Goal: Transaction & Acquisition: Subscribe to service/newsletter

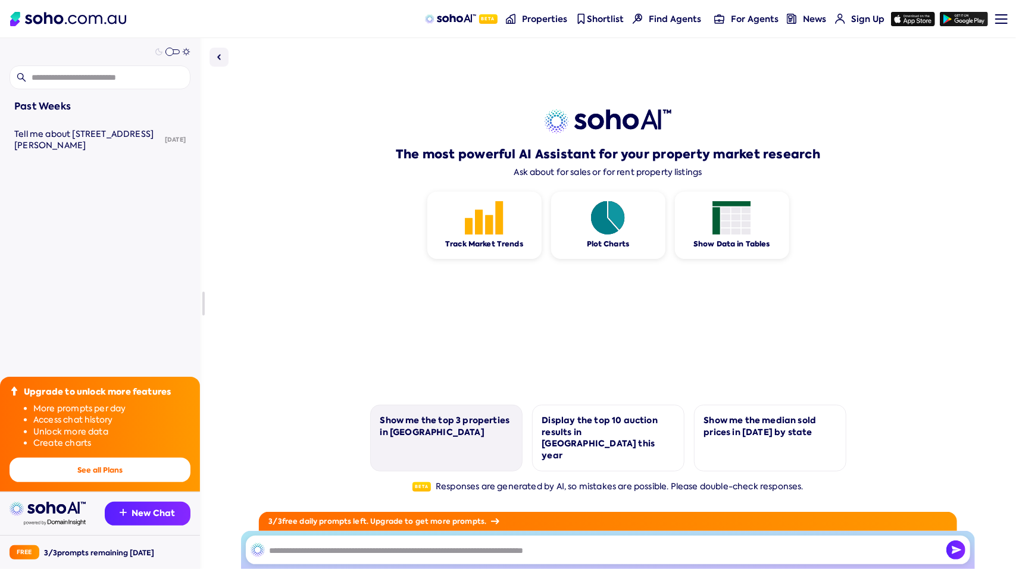
click at [461, 438] on div "Show me the top 3 properties in [GEOGRAPHIC_DATA]" at bounding box center [446, 426] width 132 height 23
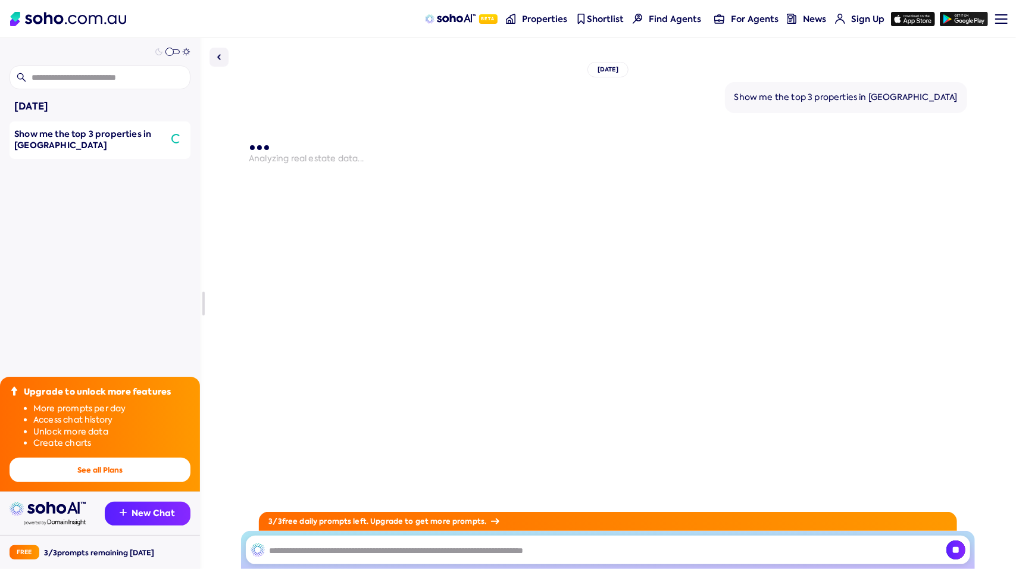
click at [174, 51] on span at bounding box center [169, 52] width 8 height 8
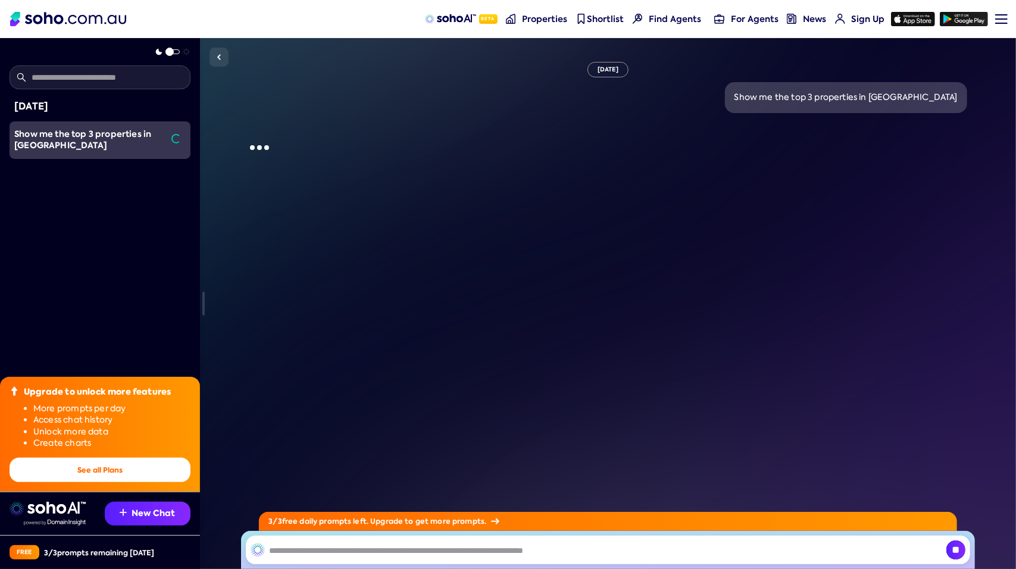
click at [176, 50] on span at bounding box center [166, 50] width 26 height 0
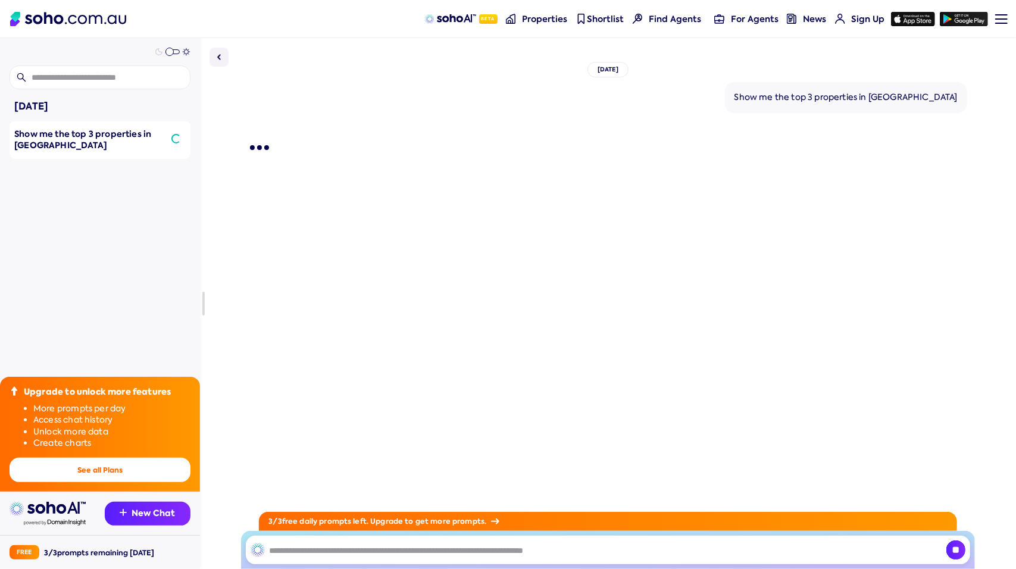
click at [174, 51] on span at bounding box center [169, 52] width 8 height 8
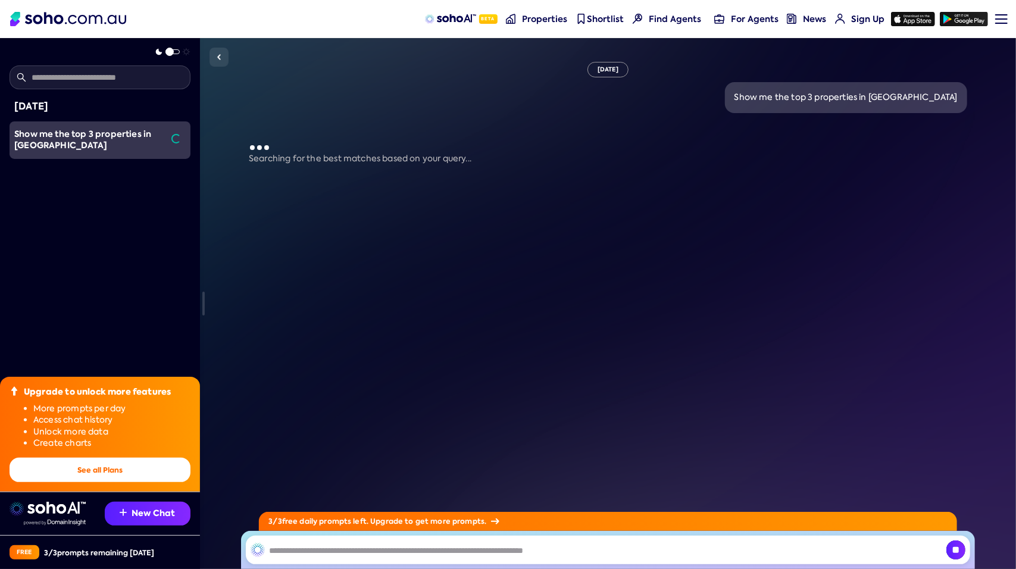
click at [176, 50] on span at bounding box center [166, 50] width 26 height 0
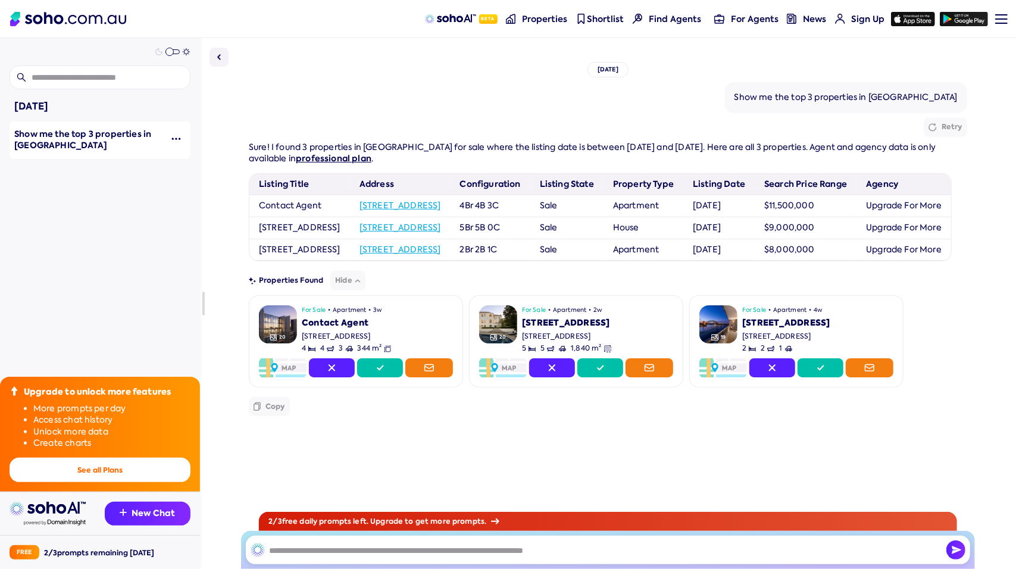
click at [445, 24] on link "Beta" at bounding box center [461, 19] width 80 height 38
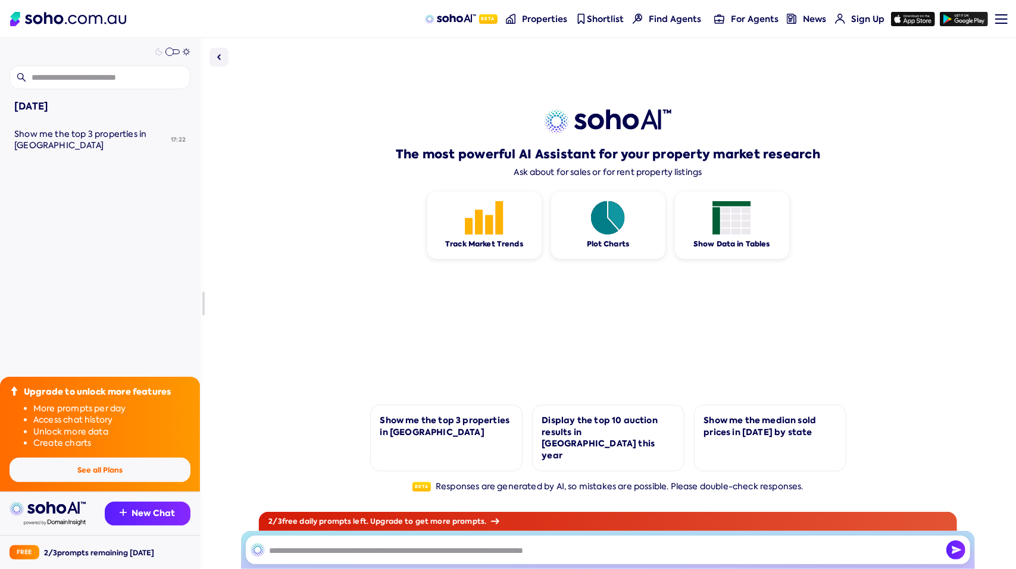
click at [148, 478] on button "See all Plans" at bounding box center [100, 470] width 181 height 24
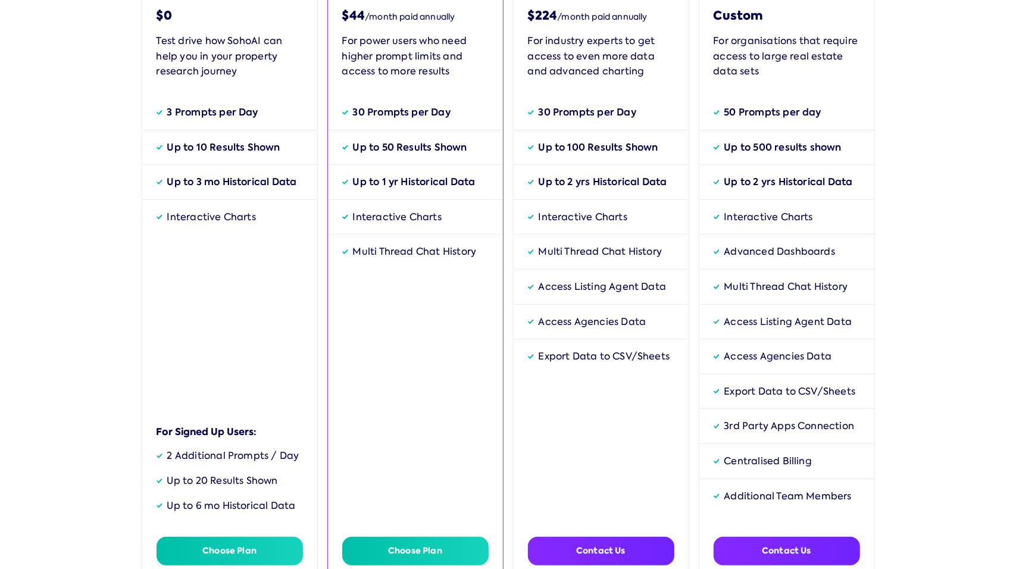
scroll to position [179, 0]
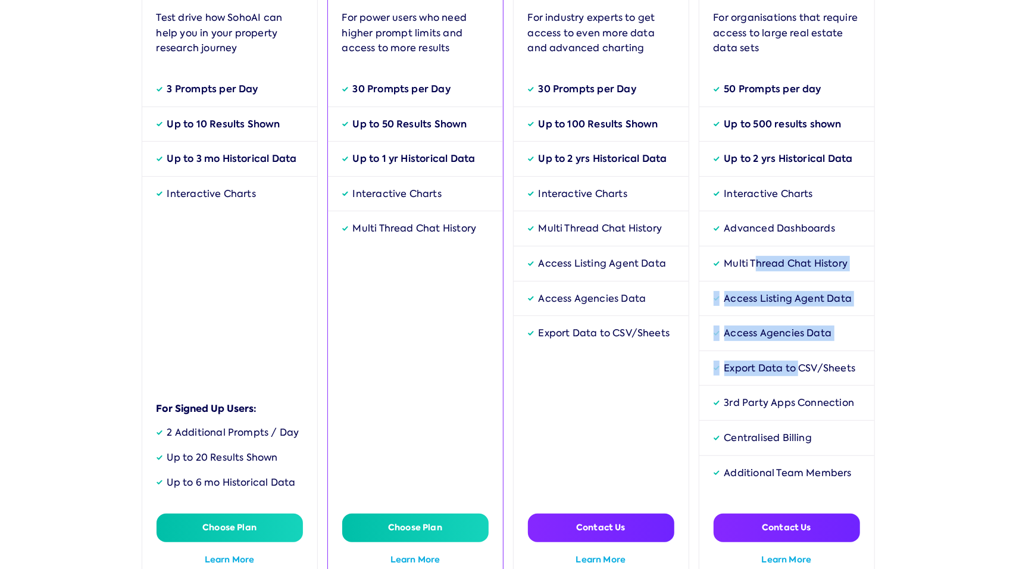
drag, startPoint x: 751, startPoint y: 264, endPoint x: 793, endPoint y: 374, distance: 117.7
click at [793, 374] on div "50 Prompts per day Up to 500 results shown Up to 2 yrs Historical Data Interact…" at bounding box center [787, 286] width 146 height 408
click at [793, 374] on div "Export Data to CSV/Sheets" at bounding box center [786, 368] width 175 height 35
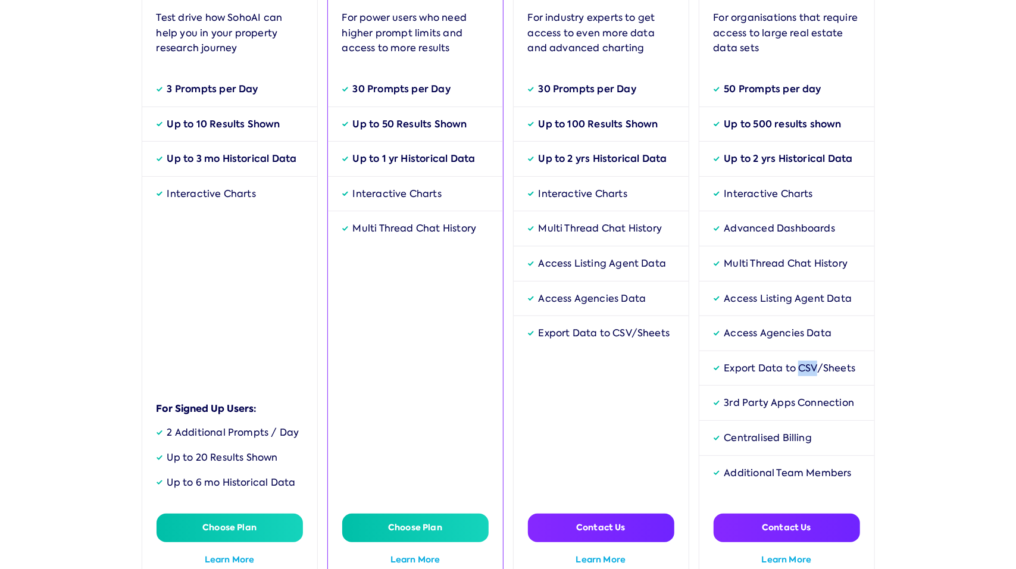
click at [793, 374] on div "Export Data to CSV/Sheets" at bounding box center [786, 368] width 175 height 35
click at [786, 390] on div "3rd Party Apps Connection" at bounding box center [786, 403] width 175 height 35
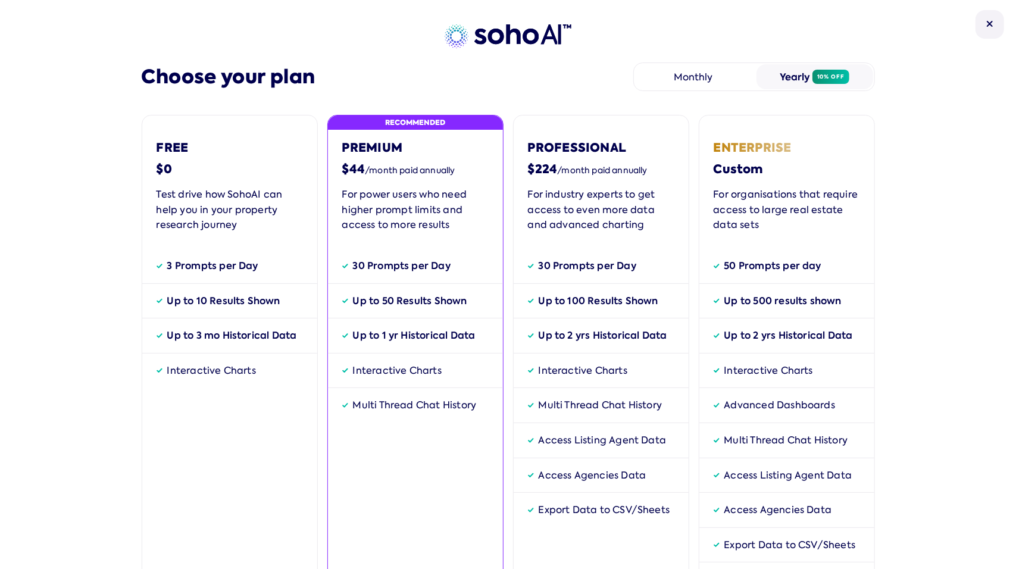
scroll to position [0, 0]
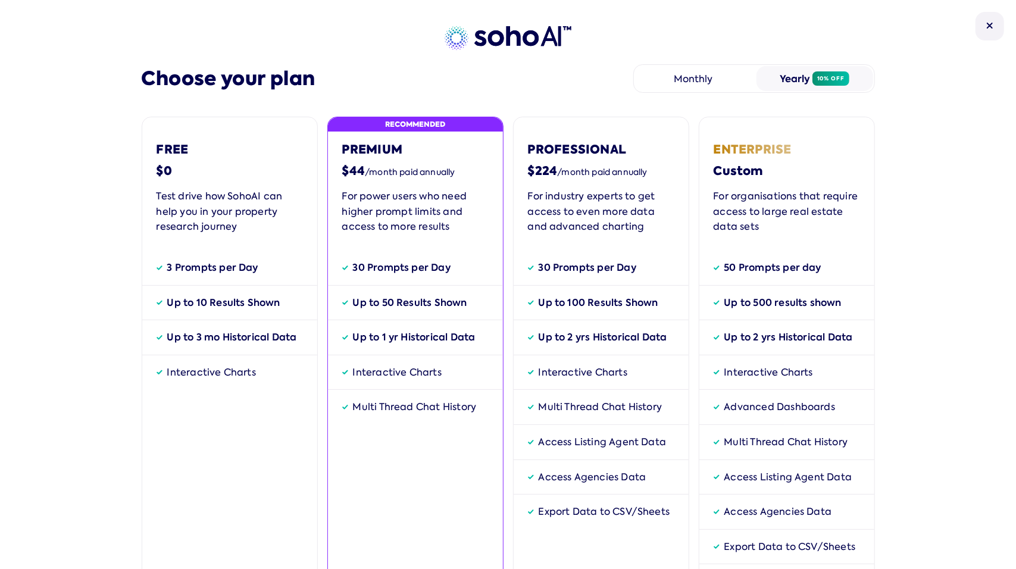
click at [681, 80] on div "Monthly" at bounding box center [693, 78] width 117 height 25
drag, startPoint x: 818, startPoint y: 77, endPoint x: 805, endPoint y: 77, distance: 12.5
click at [818, 76] on span "10% off" at bounding box center [830, 78] width 37 height 14
click at [725, 77] on div "Monthly" at bounding box center [693, 78] width 117 height 25
